Goal: Task Accomplishment & Management: Use online tool/utility

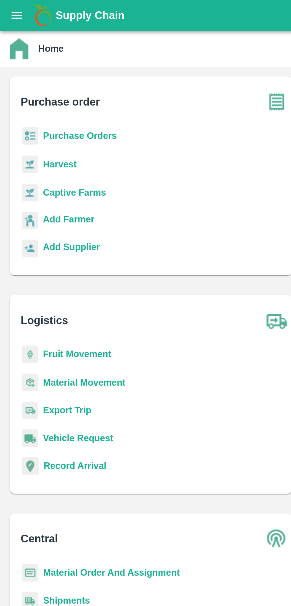
click at [9, 5] on icon "open drawer" at bounding box center [8, 7] width 7 height 7
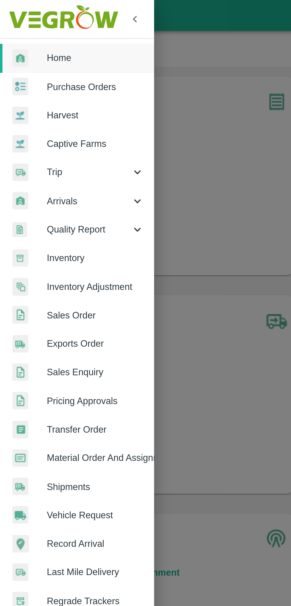
click at [45, 94] on span "Arrivals" at bounding box center [43, 97] width 40 height 7
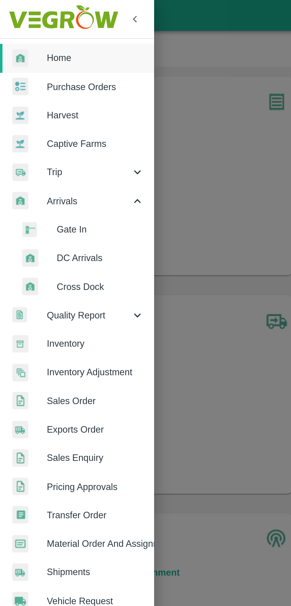
click at [51, 124] on span "DC Arrivals" at bounding box center [48, 124] width 42 height 7
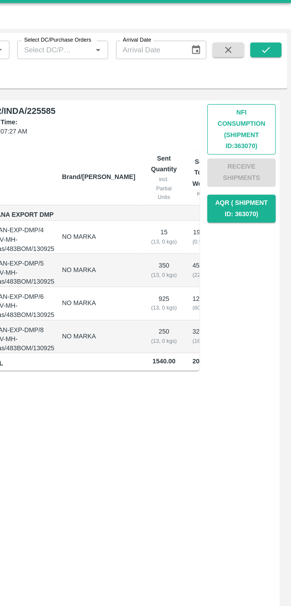
click at [268, 93] on button "Nfi Consumption (SHIPMENT ID: 363070 )" at bounding box center [261, 91] width 42 height 31
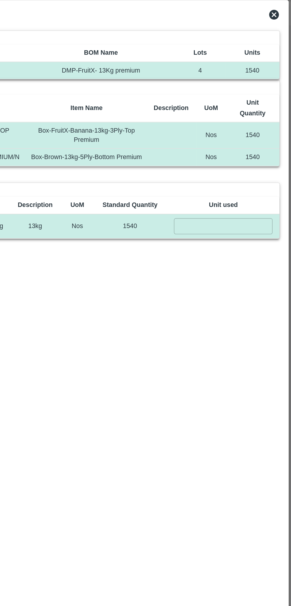
click at [247, 153] on input "number" at bounding box center [250, 153] width 60 height 10
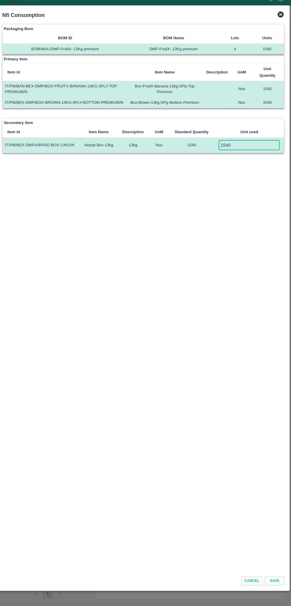
type input "1540"
click at [276, 586] on div "Cancel Save" at bounding box center [145, 580] width 283 height 16
click at [280, 581] on button "Save" at bounding box center [275, 581] width 19 height 9
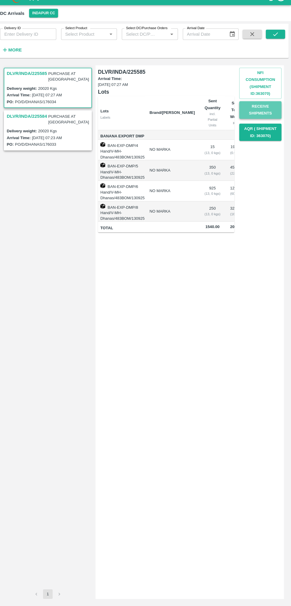
click at [256, 114] on button "Receive Shipments" at bounding box center [261, 117] width 42 height 17
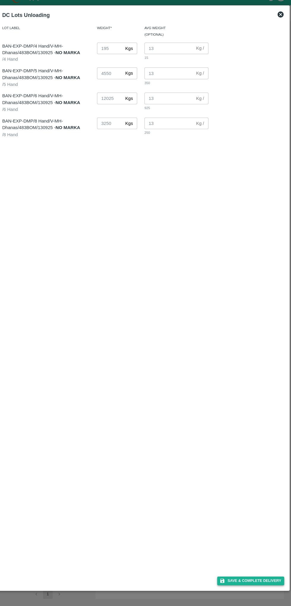
click at [266, 582] on button "Save & Complete Delivery" at bounding box center [252, 581] width 66 height 9
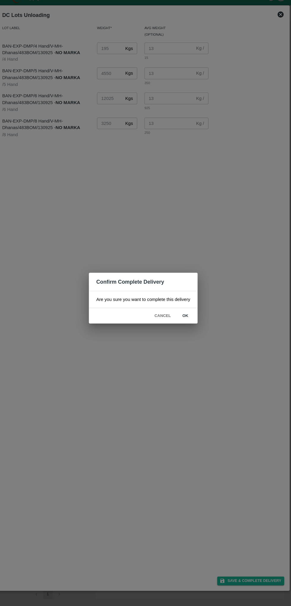
click at [186, 320] on button "ok" at bounding box center [187, 320] width 19 height 10
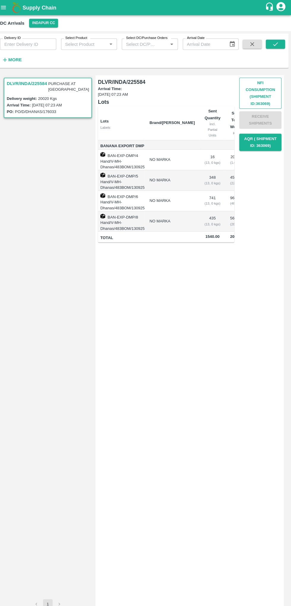
click at [264, 91] on button "Nfi Consumption (SHIPMENT ID: 363069 )" at bounding box center [261, 91] width 42 height 31
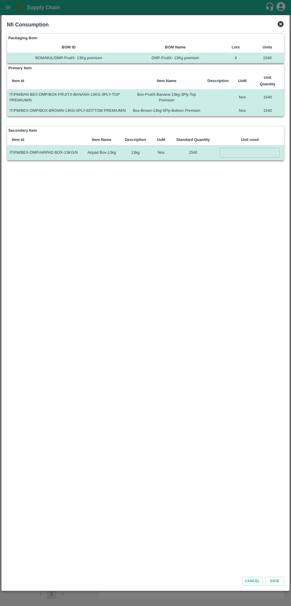
click at [254, 152] on input "number" at bounding box center [250, 153] width 60 height 10
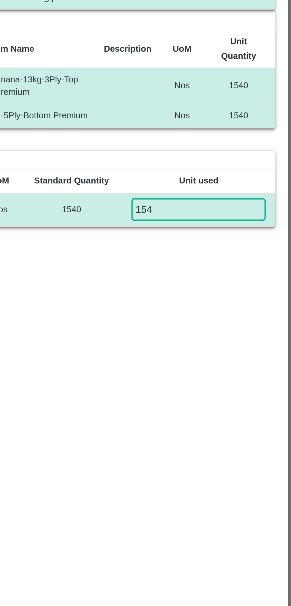
type input "1540"
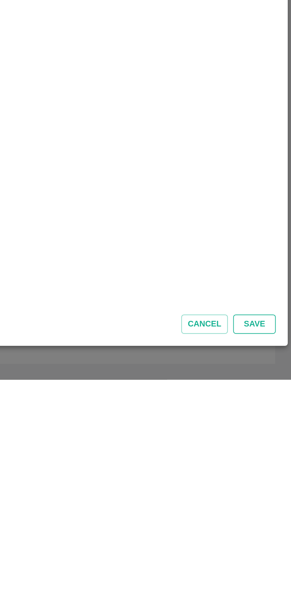
click at [277, 581] on button "Save" at bounding box center [275, 581] width 19 height 9
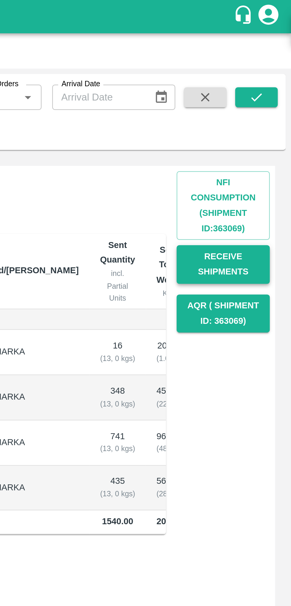
click at [268, 120] on button "Receive Shipments" at bounding box center [261, 117] width 42 height 17
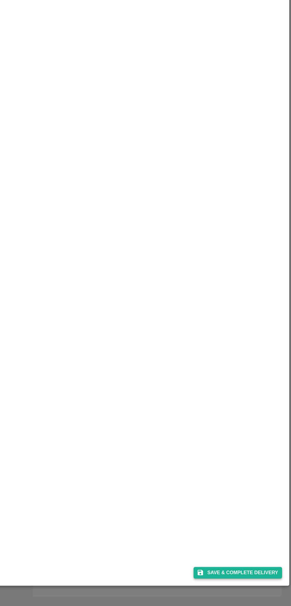
click at [266, 583] on button "Save & Complete Delivery" at bounding box center [252, 581] width 66 height 9
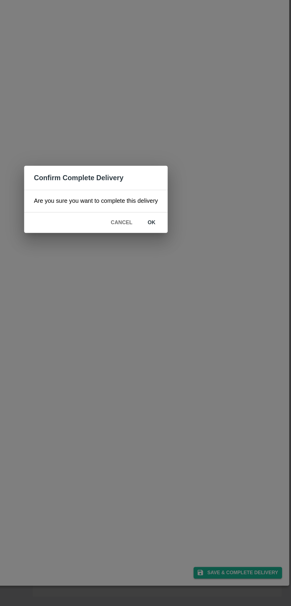
click at [189, 319] on button "ok" at bounding box center [187, 320] width 19 height 10
